Goal: Task Accomplishment & Management: Use online tool/utility

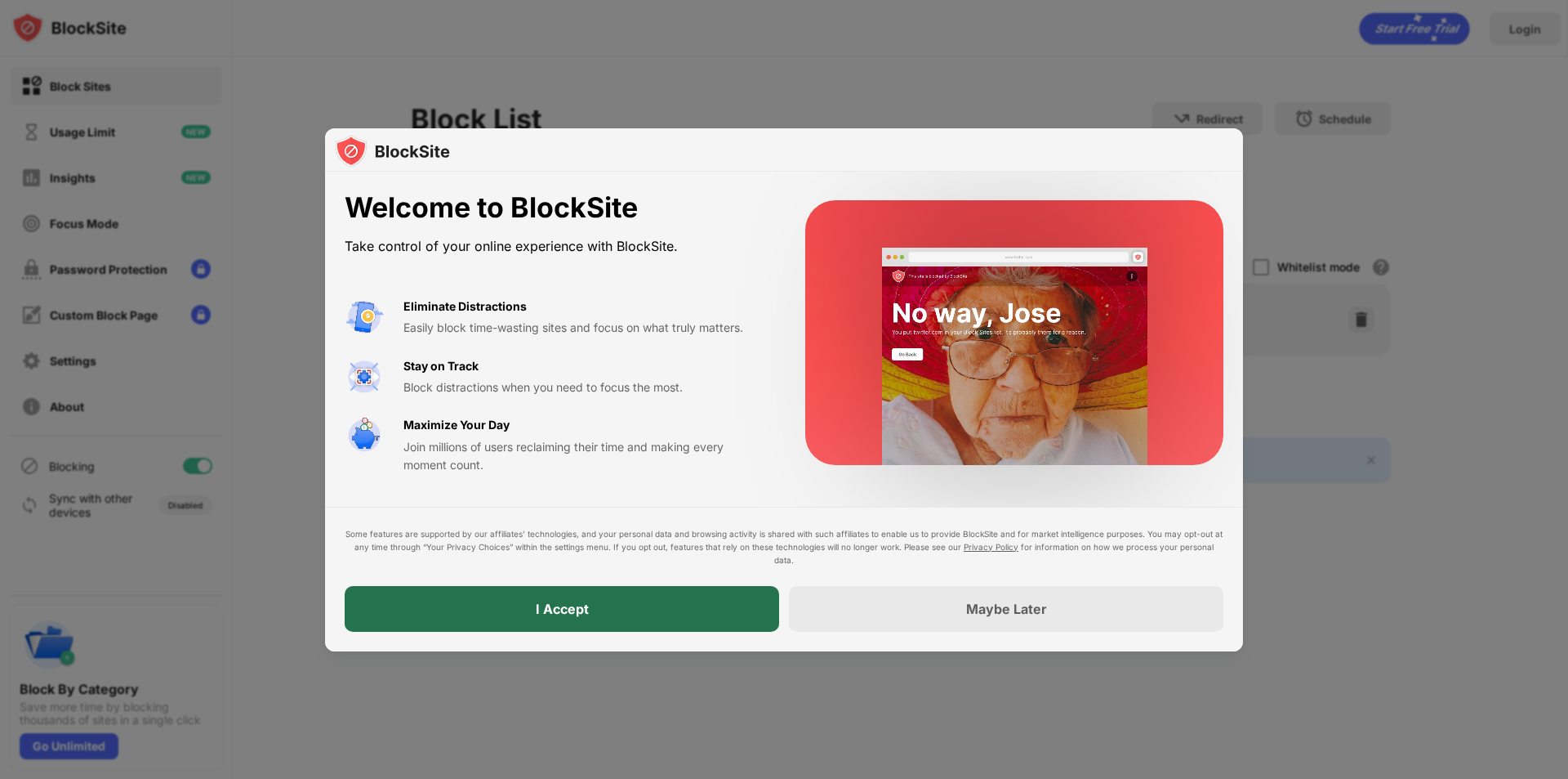
click at [626, 629] on div "I Accept" at bounding box center [562, 608] width 435 height 45
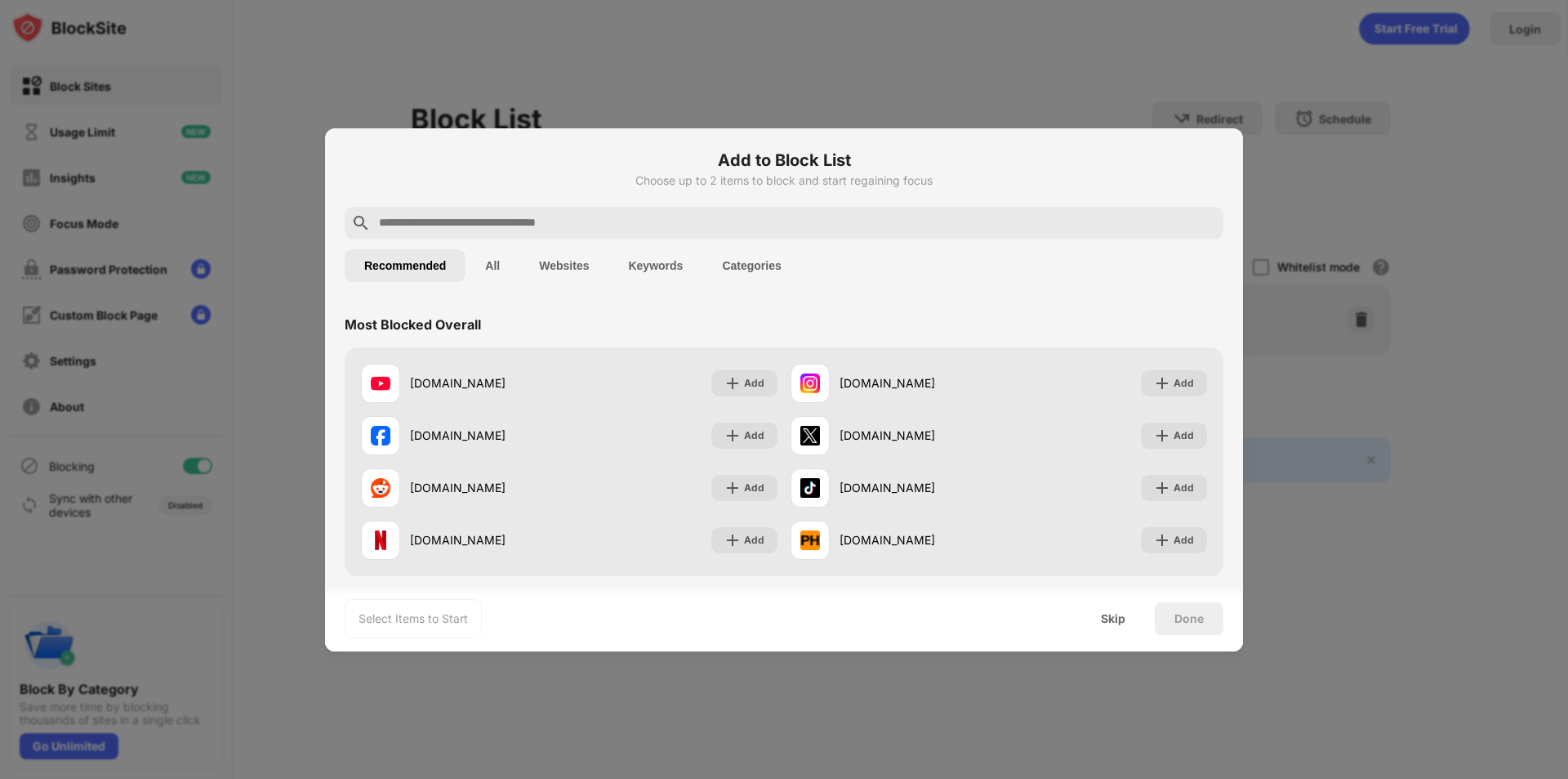
click at [473, 220] on input "text" at bounding box center [797, 223] width 840 height 20
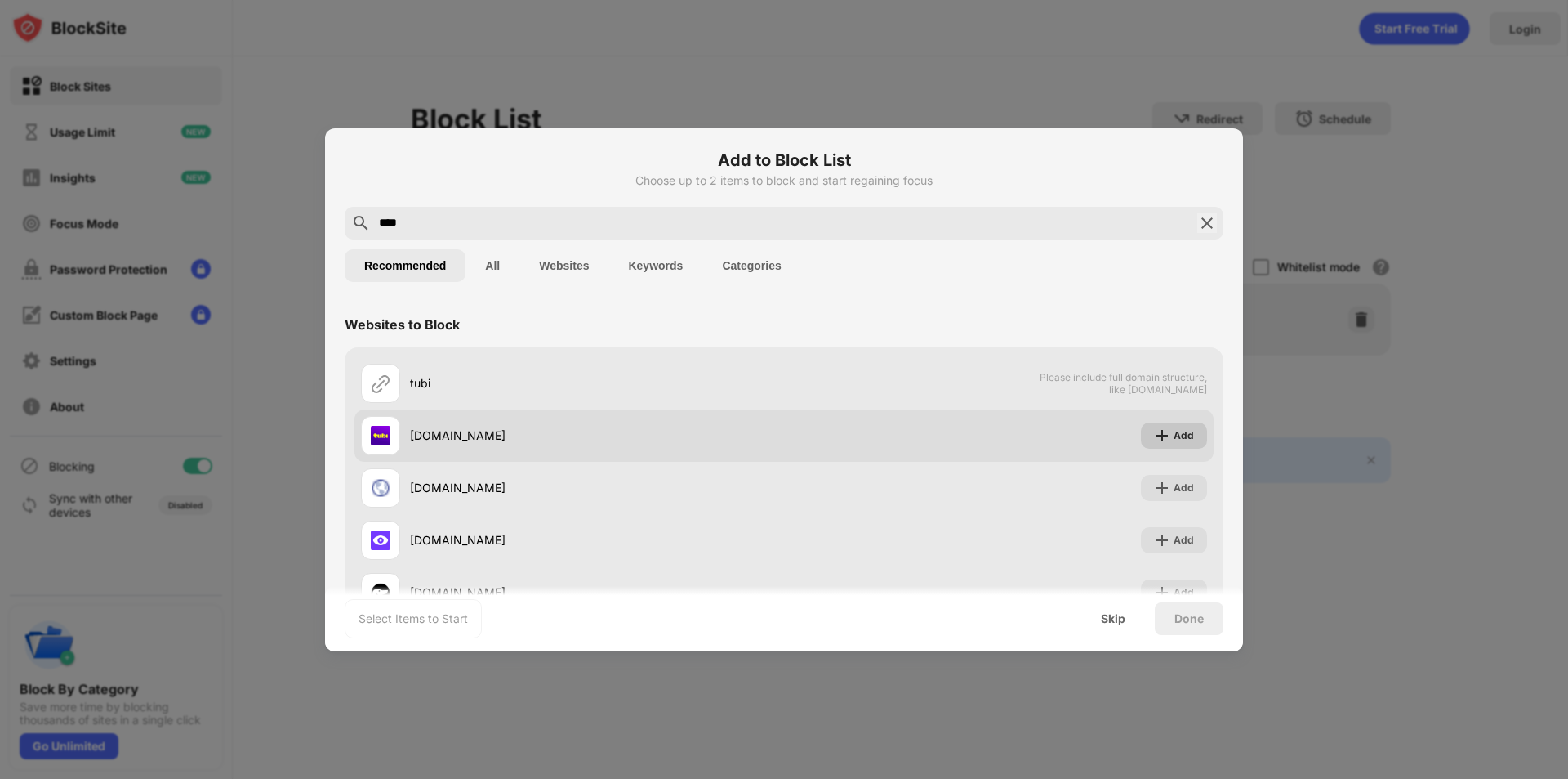
click at [1186, 433] on div "Add" at bounding box center [1174, 436] width 66 height 26
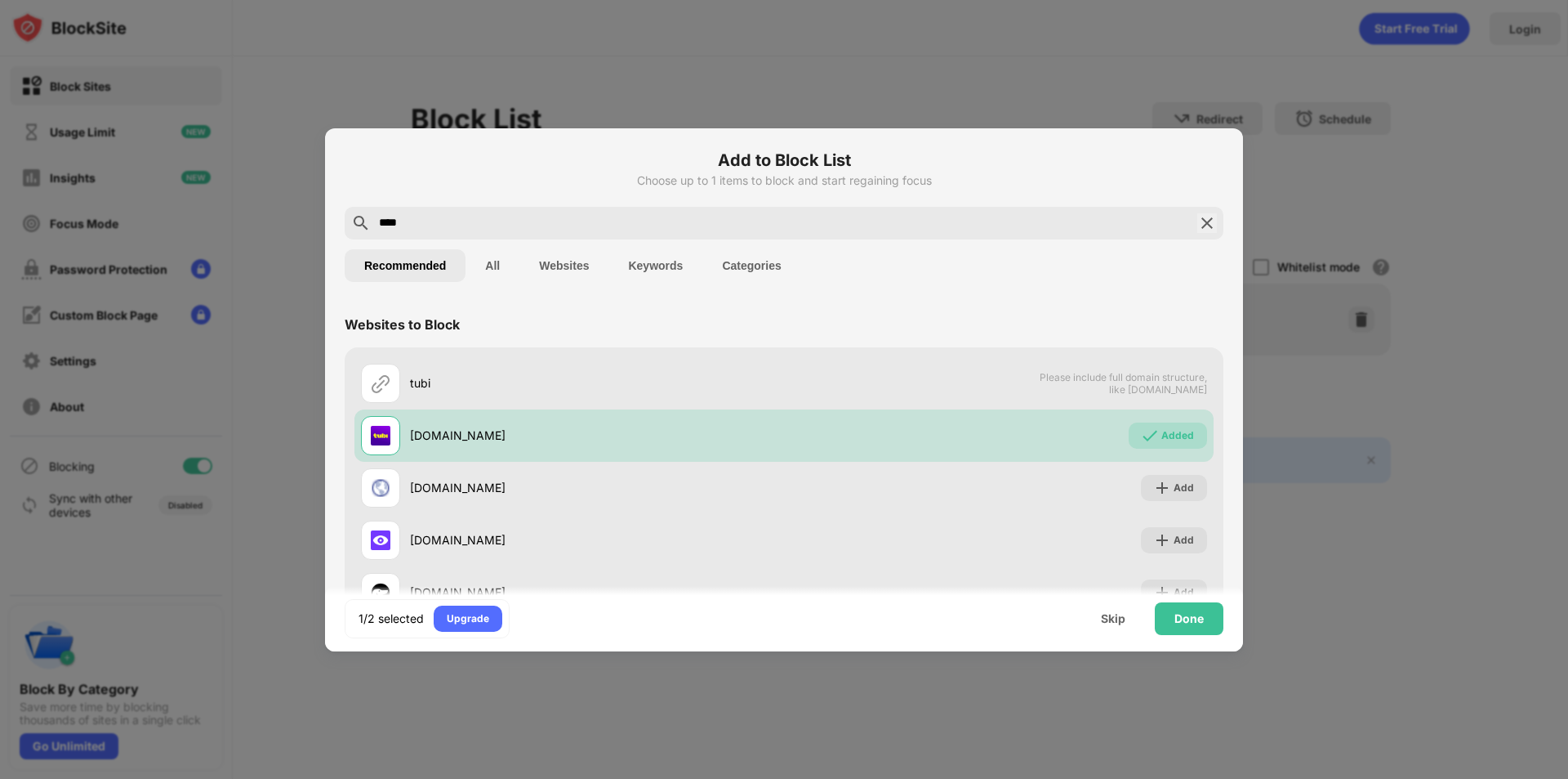
drag, startPoint x: 468, startPoint y: 227, endPoint x: 359, endPoint y: 212, distance: 110.0
click at [359, 212] on div "****" at bounding box center [784, 224] width 879 height 33
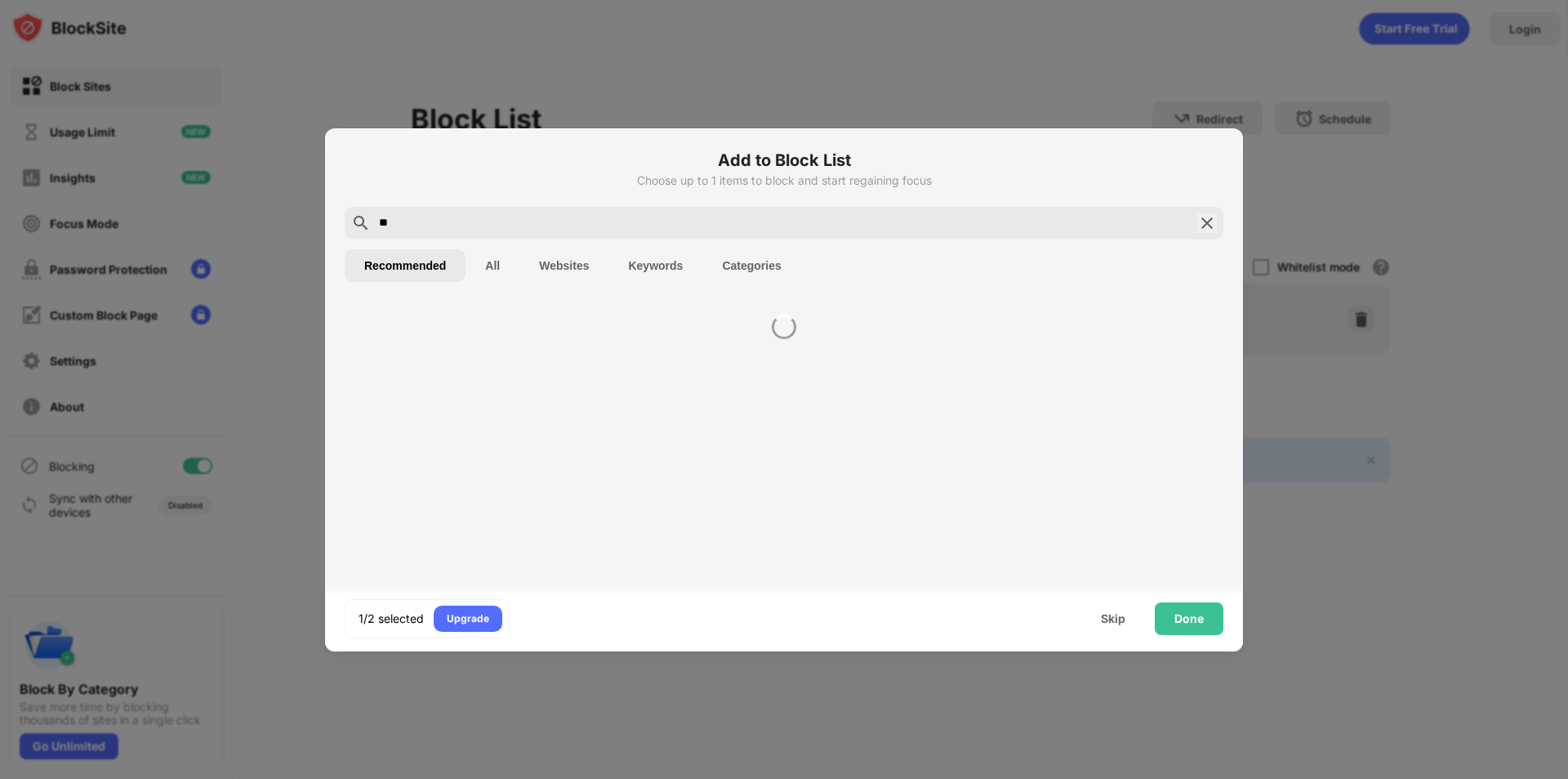
type input "*"
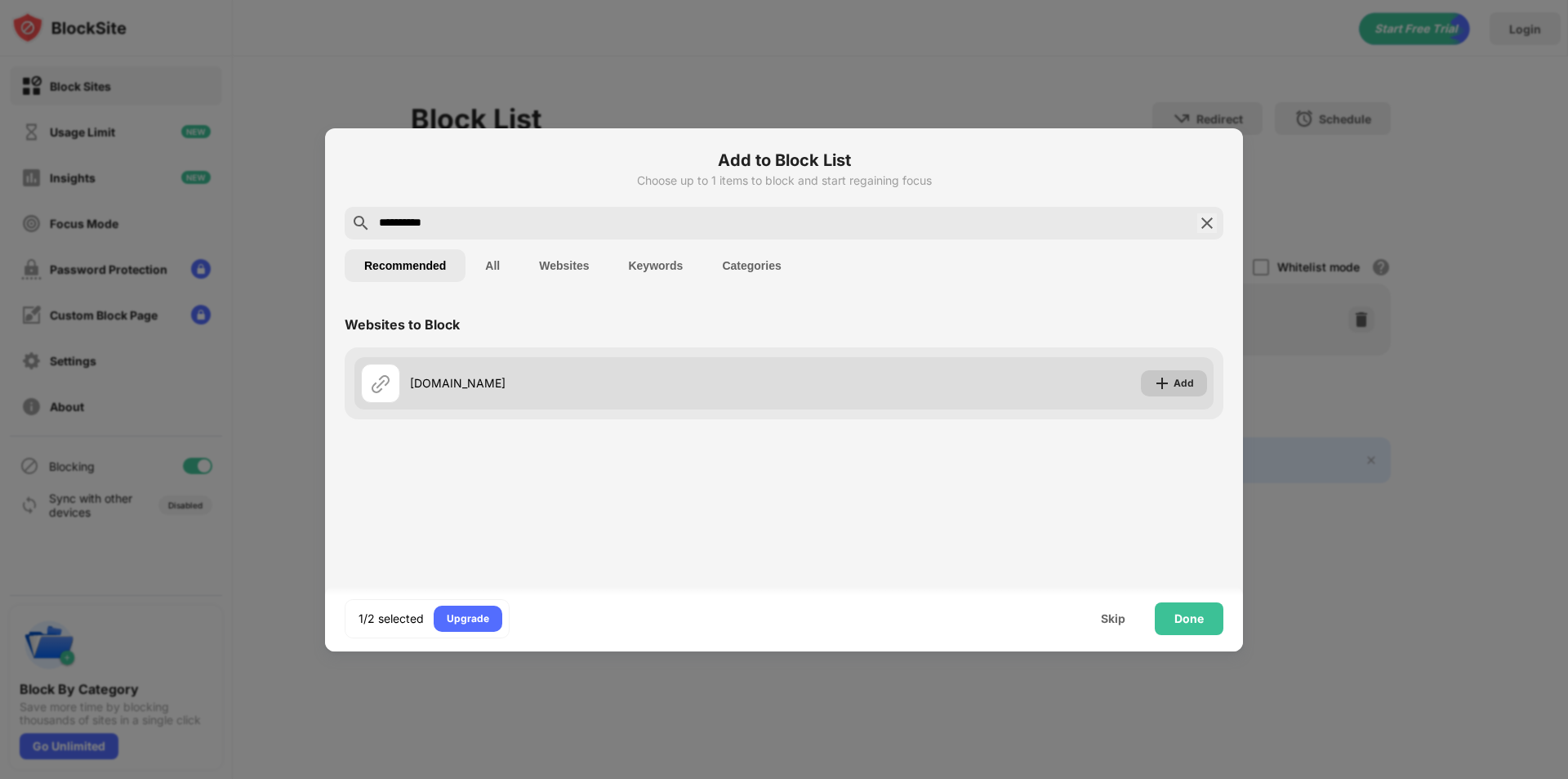
type input "**********"
click at [1192, 386] on div "Add" at bounding box center [1184, 384] width 21 height 17
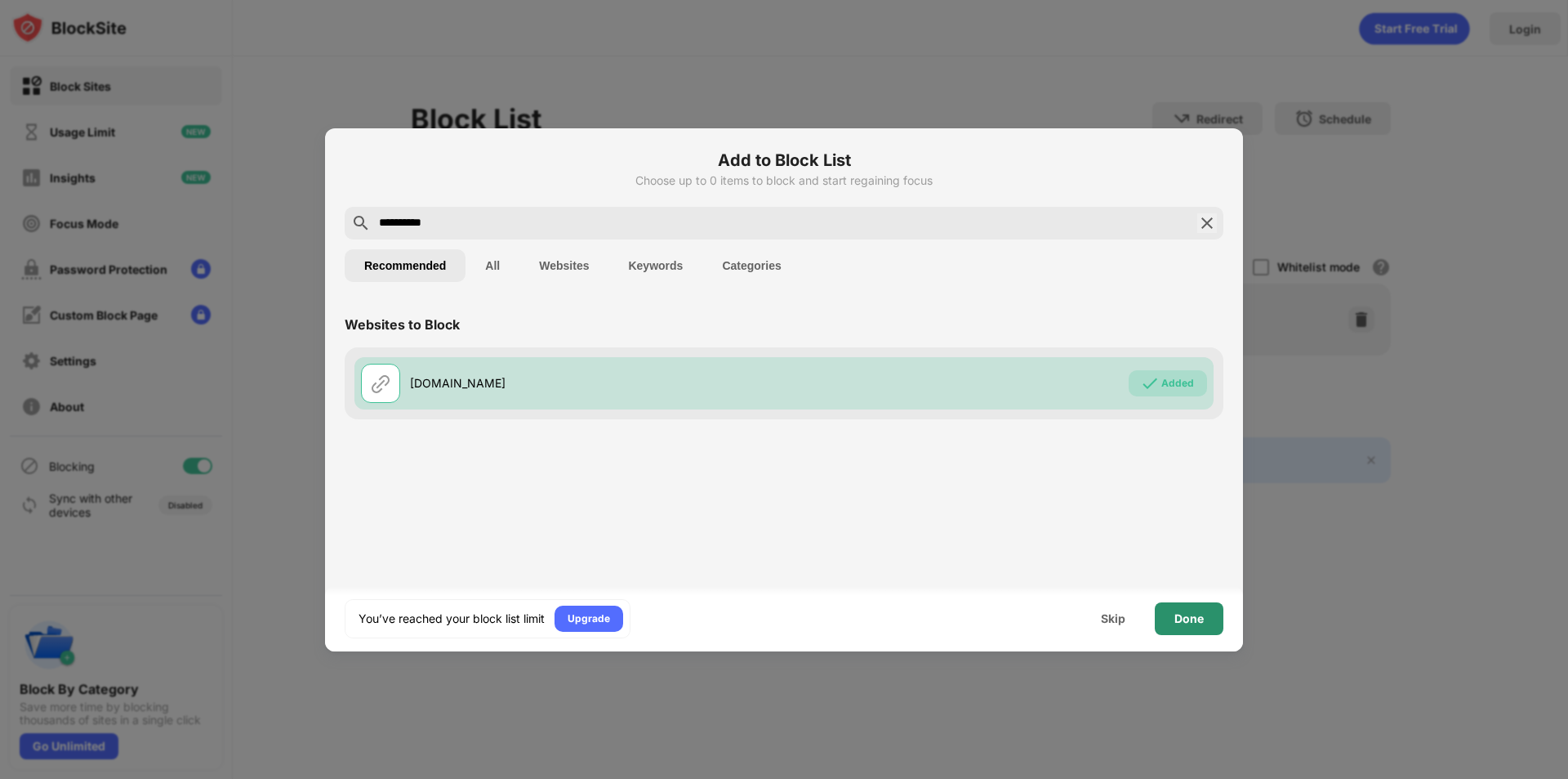
click at [1195, 624] on div "Done" at bounding box center [1189, 619] width 30 height 13
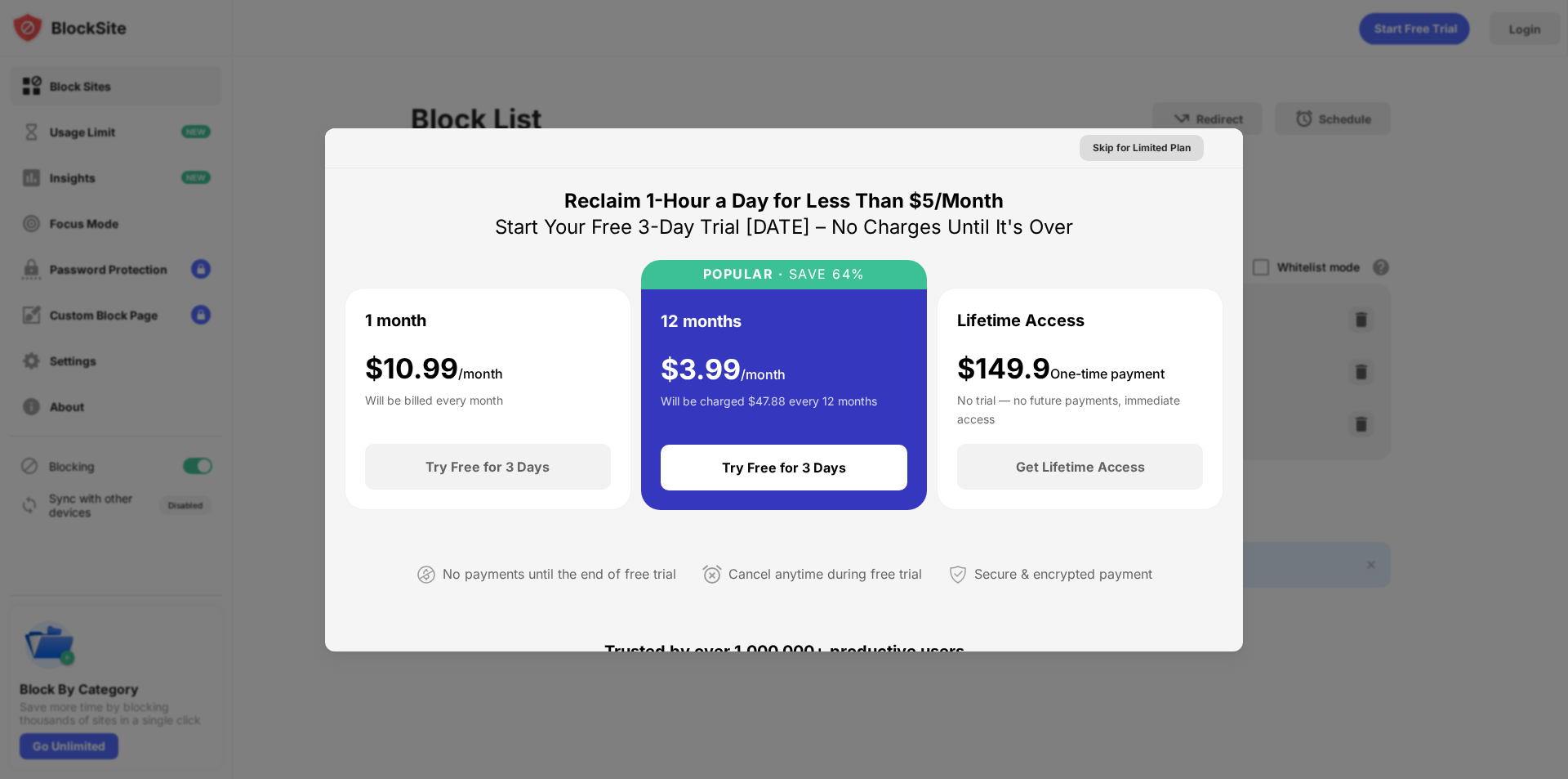
click at [1109, 152] on div "Skip for Limited Plan" at bounding box center [1142, 148] width 98 height 17
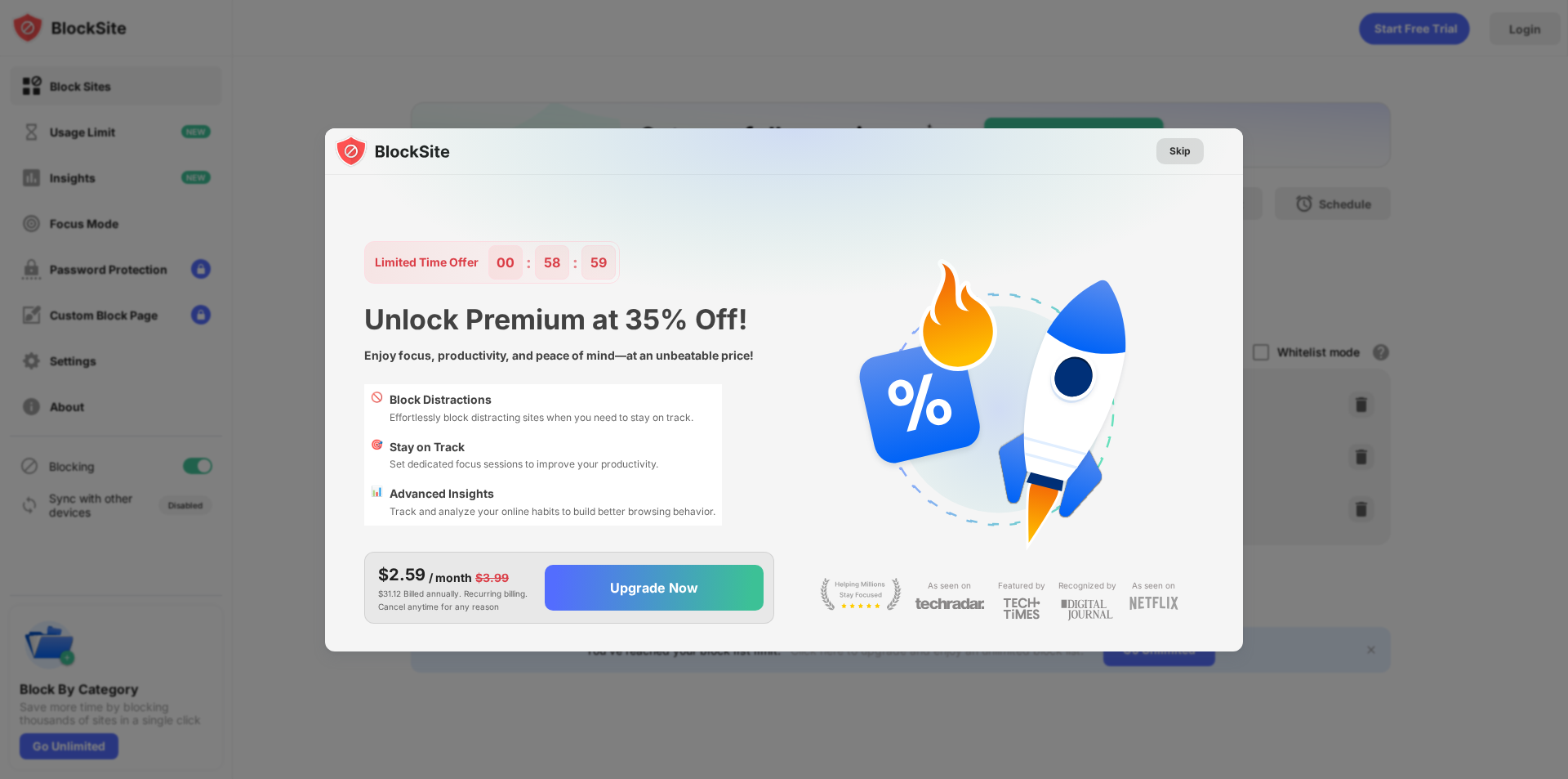
click at [1164, 153] on div "Skip" at bounding box center [1180, 151] width 47 height 26
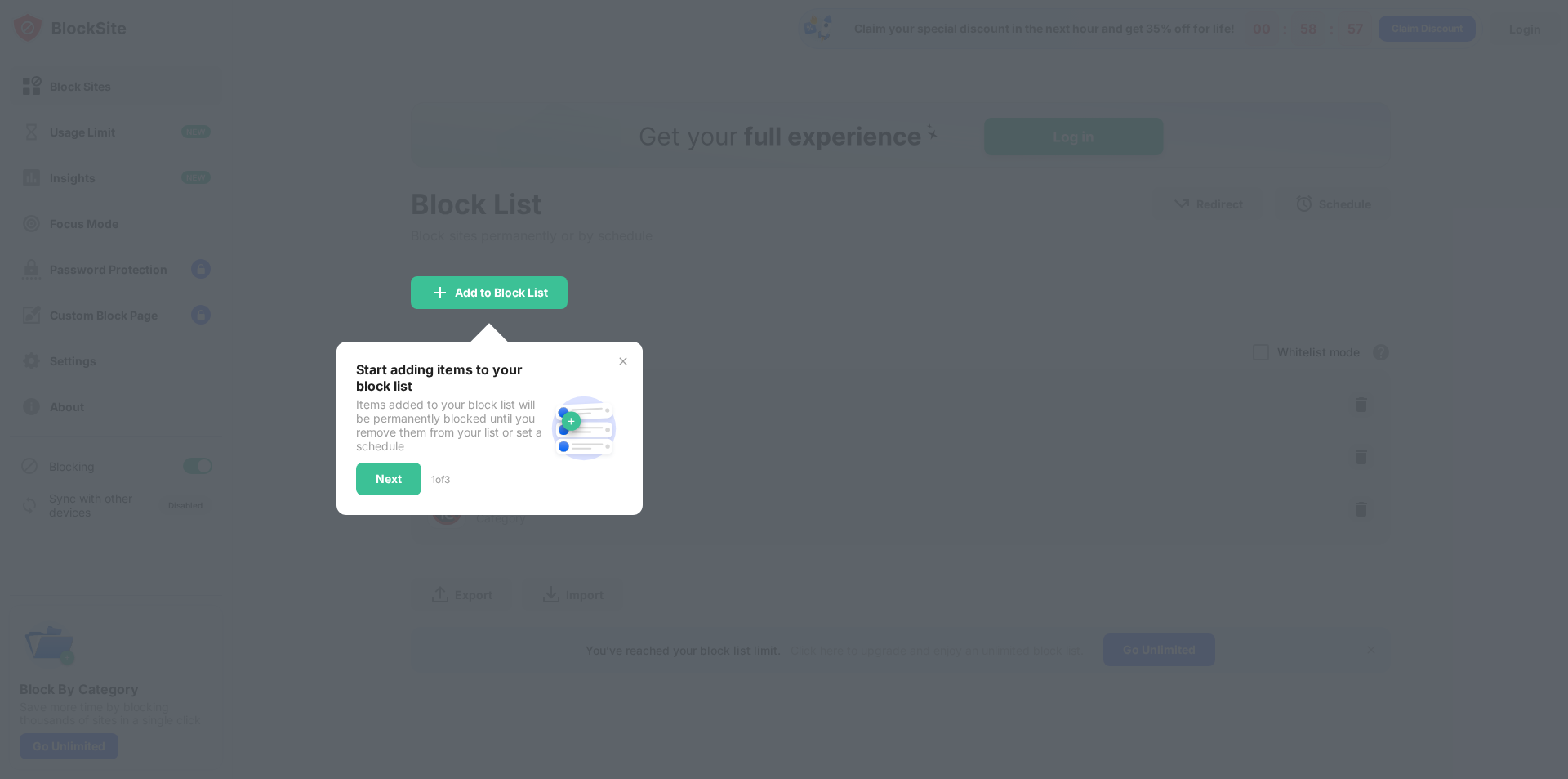
click at [623, 361] on img at bounding box center [624, 361] width 13 height 13
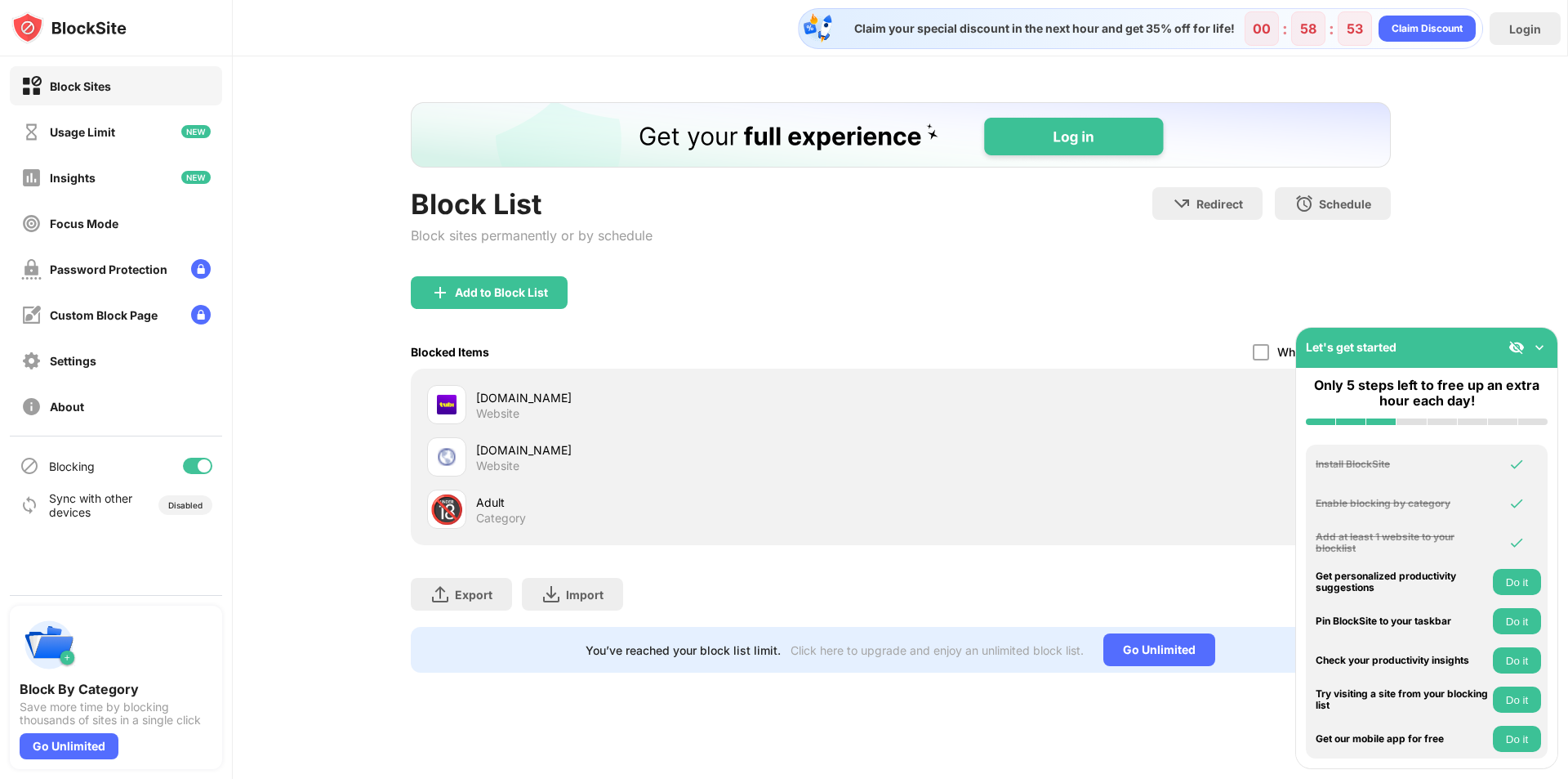
click at [1526, 314] on div "Block List Block sites permanently or by schedule Redirect Choose a site to be …" at bounding box center [900, 387] width 1335 height 662
click at [1071, 304] on div "Add to Block List" at bounding box center [901, 305] width 980 height 59
